Goal: Task Accomplishment & Management: Use online tool/utility

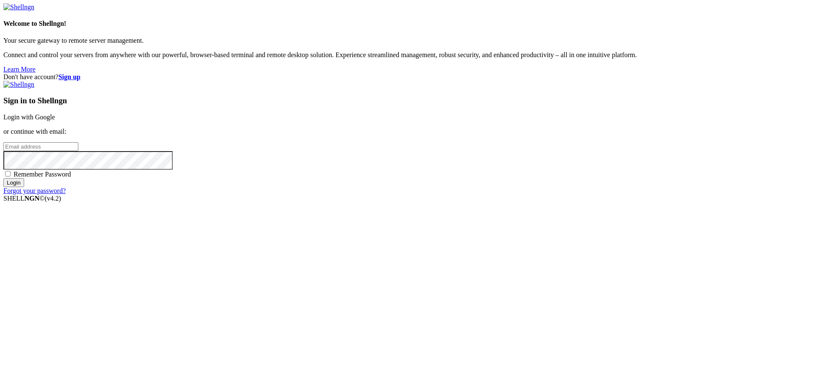
click at [55, 121] on link "Login with Google" at bounding box center [29, 116] width 52 height 7
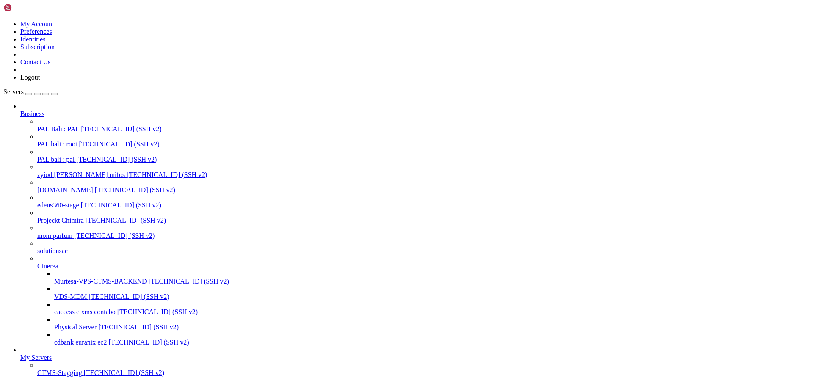
scroll to position [165, 0]
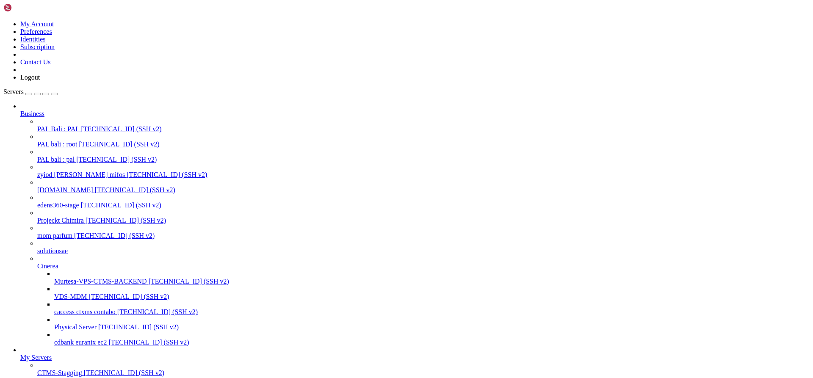
scroll to position [310, 0]
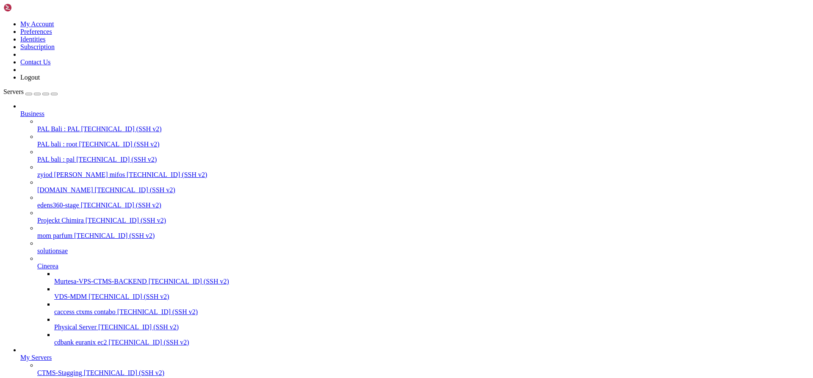
scroll to position [14, 0]
